Goal: Task Accomplishment & Management: Manage account settings

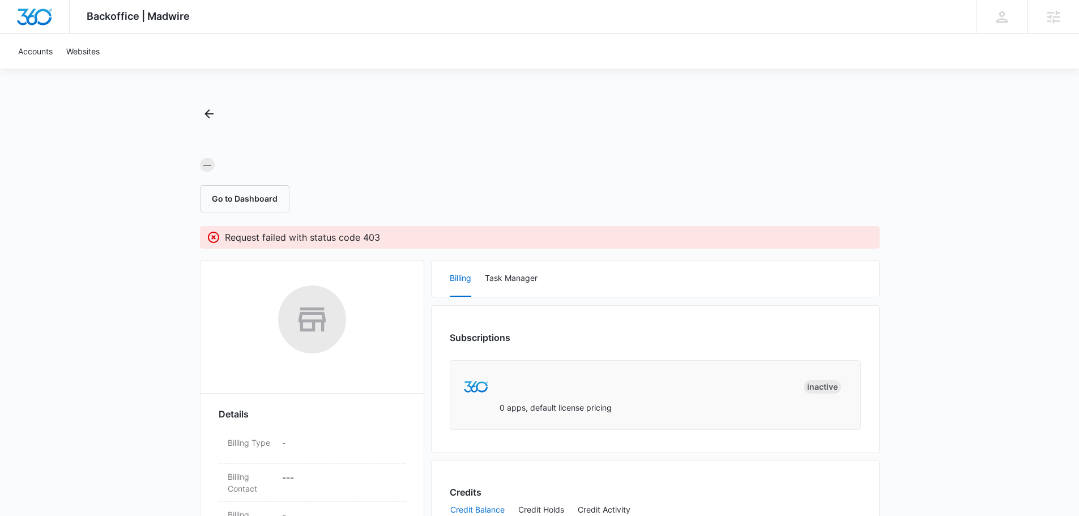
click at [322, 174] on div "— Go to Dashboard" at bounding box center [540, 159] width 680 height 108
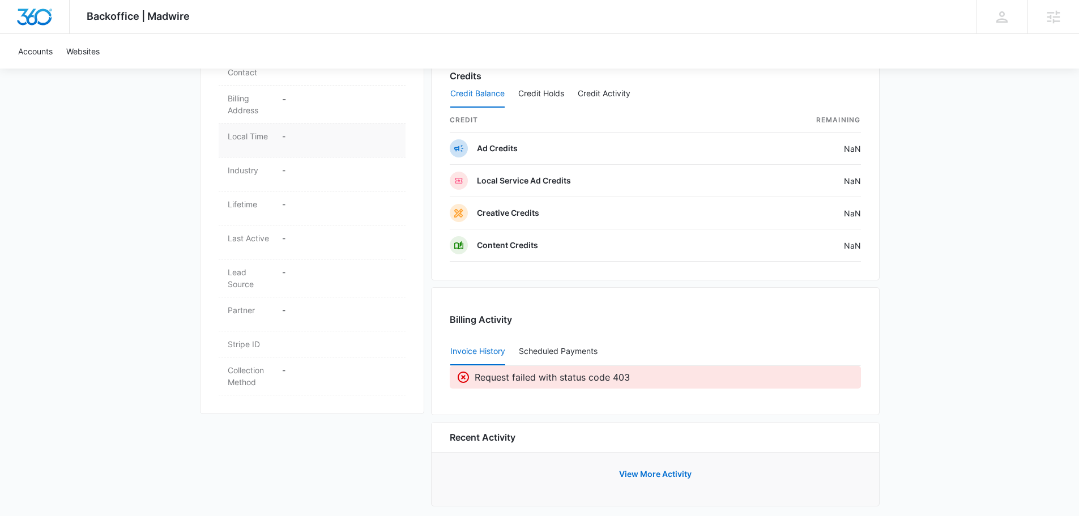
scroll to position [428, 0]
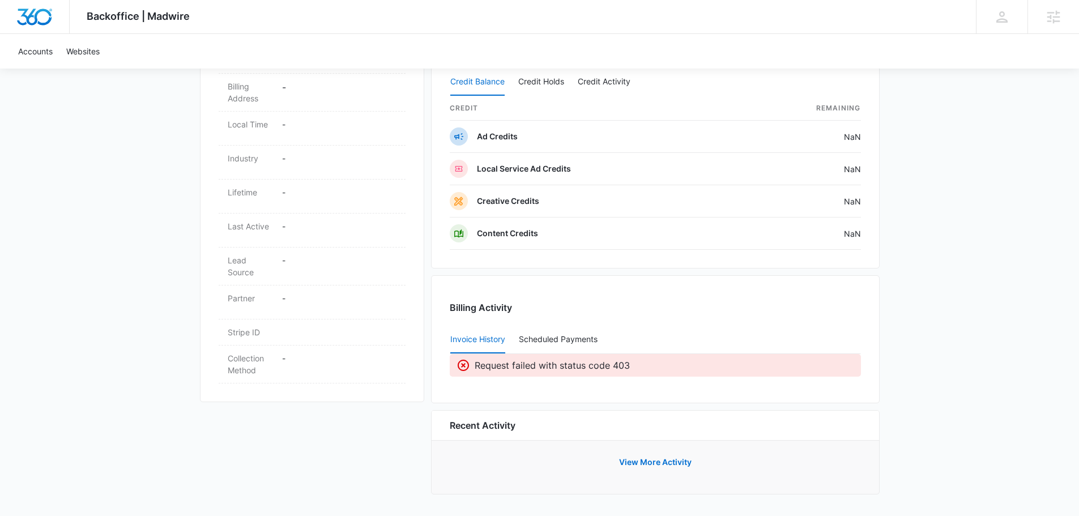
click at [595, 369] on p "Request failed with status code 403" at bounding box center [552, 365] width 155 height 14
click at [595, 368] on p "Request failed with status code 403" at bounding box center [552, 365] width 155 height 14
click at [594, 366] on p "Request failed with status code 403" at bounding box center [552, 365] width 155 height 14
click at [596, 366] on p "Request failed with status code 403" at bounding box center [552, 365] width 155 height 14
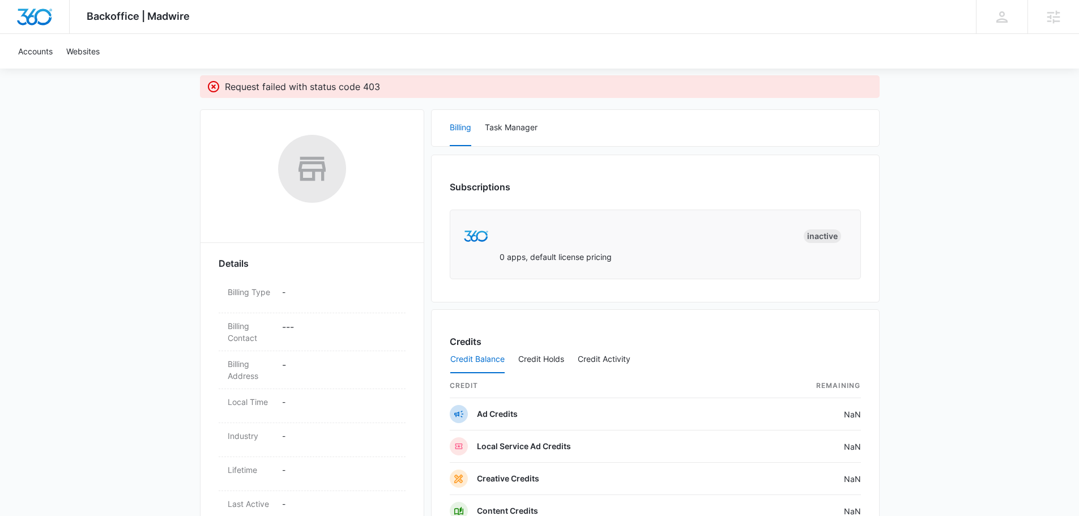
scroll to position [0, 0]
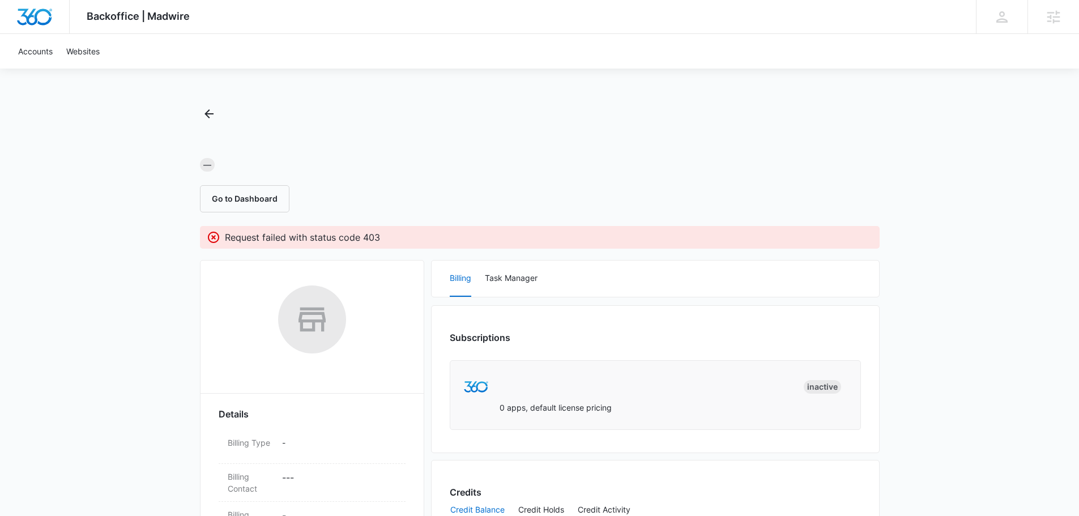
click at [687, 153] on div "— Go to Dashboard" at bounding box center [540, 159] width 680 height 108
click at [314, 223] on div "— Go to Dashboard Request failed with status code 403 Details Billing Type - Bi…" at bounding box center [540, 524] width 680 height 839
click at [327, 233] on p "Request failed with status code 403" at bounding box center [302, 237] width 155 height 14
click at [415, 221] on div "— Go to Dashboard Request failed with status code 403 Details Billing Type - Bi…" at bounding box center [540, 524] width 680 height 839
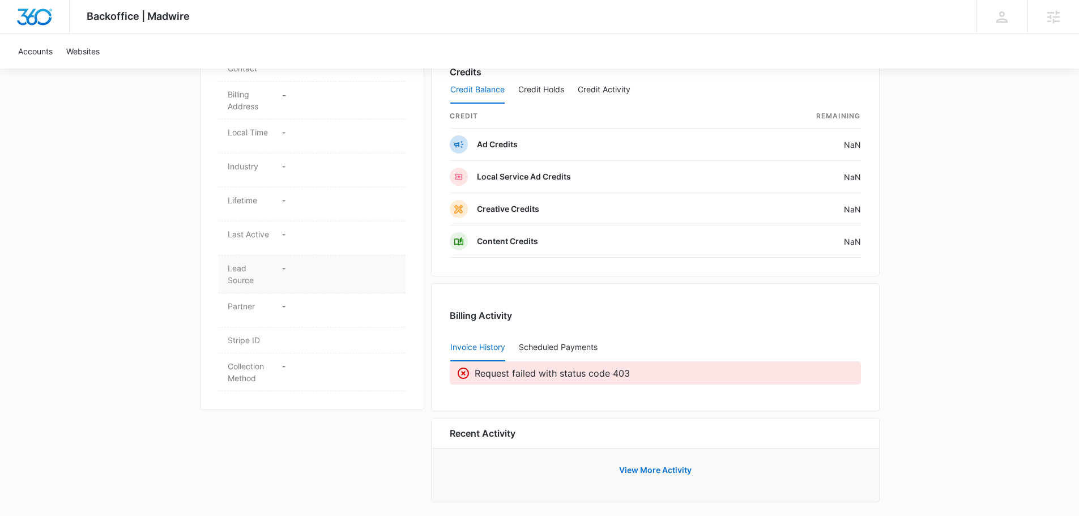
scroll to position [428, 0]
